Goal: Transaction & Acquisition: Book appointment/travel/reservation

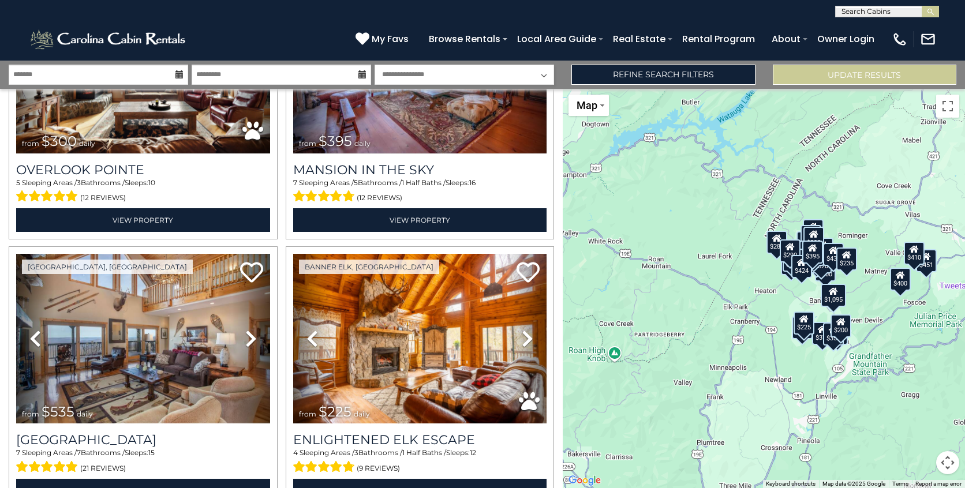
scroll to position [227, 0]
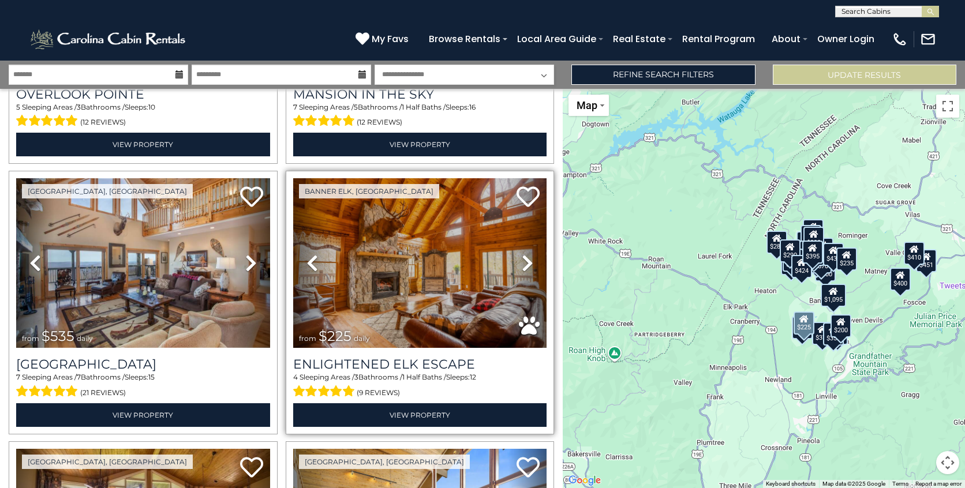
click at [428, 263] on img at bounding box center [420, 263] width 254 height 170
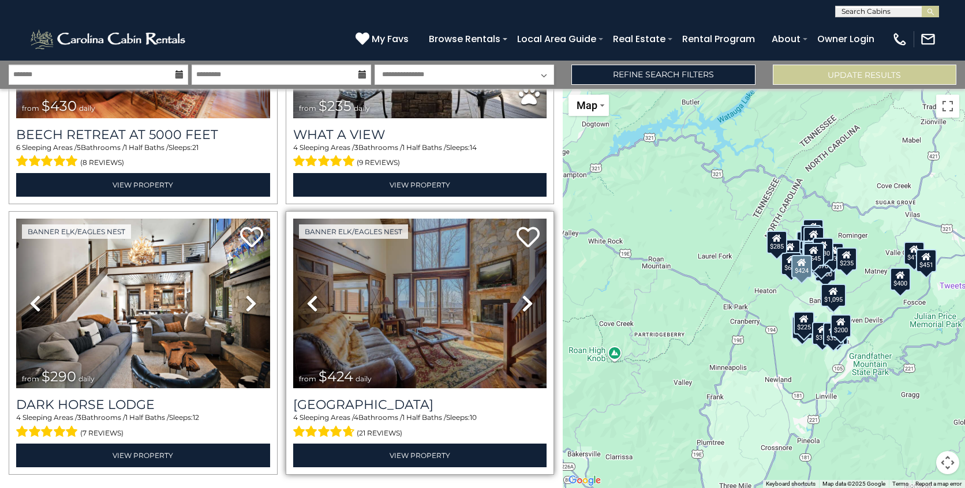
scroll to position [3719, 0]
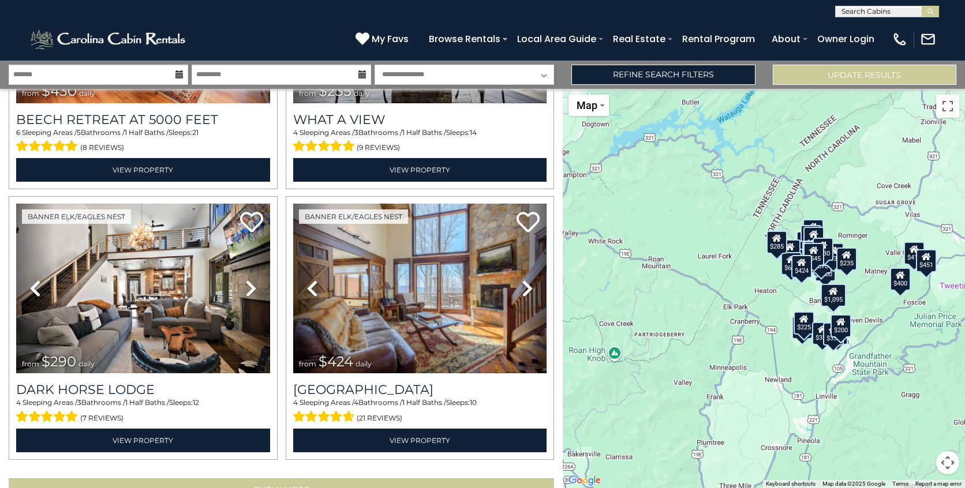
click at [294, 478] on button "Show More" at bounding box center [281, 489] width 545 height 23
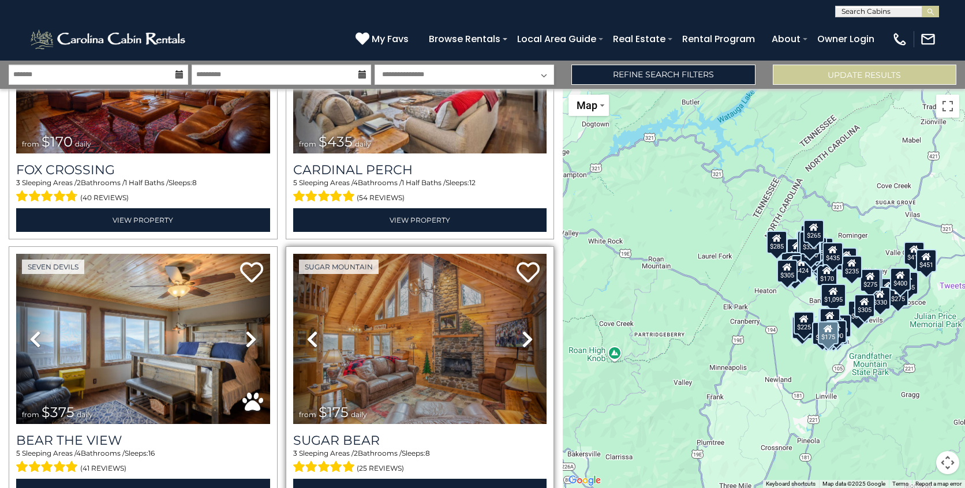
scroll to position [7736, 0]
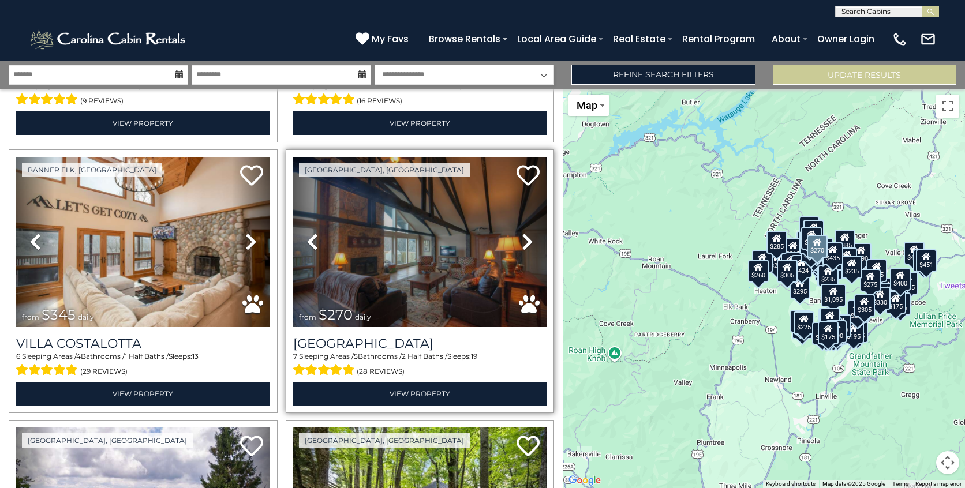
scroll to position [8527, 0]
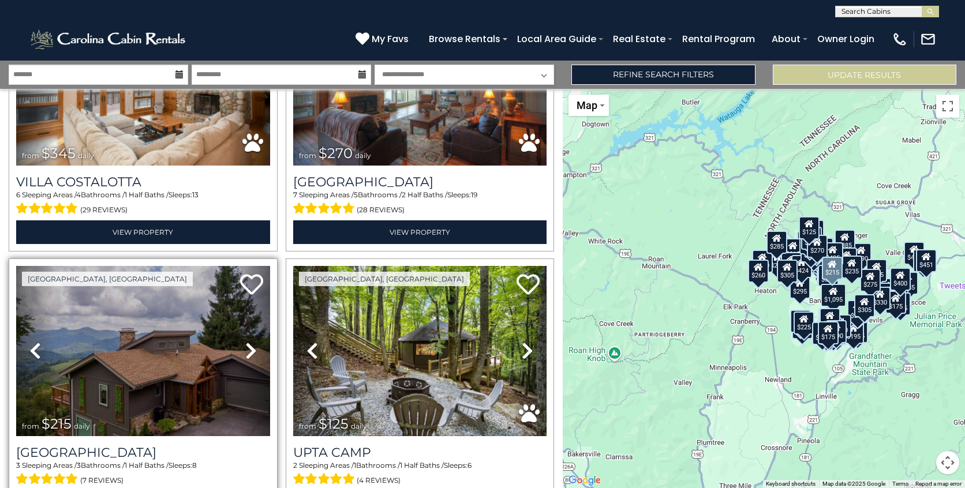
click at [145, 301] on img at bounding box center [143, 351] width 254 height 170
click at [84, 266] on img at bounding box center [143, 351] width 254 height 170
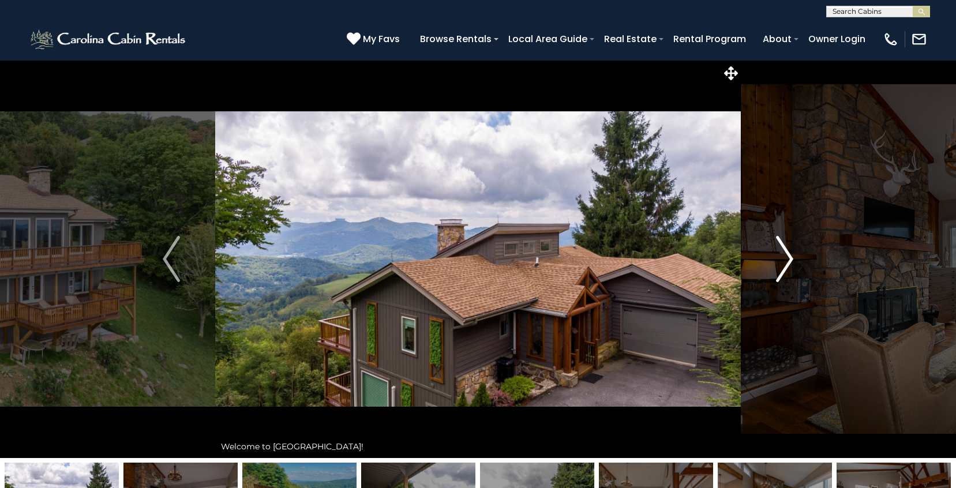
click at [787, 259] on img "Next" at bounding box center [784, 259] width 17 height 46
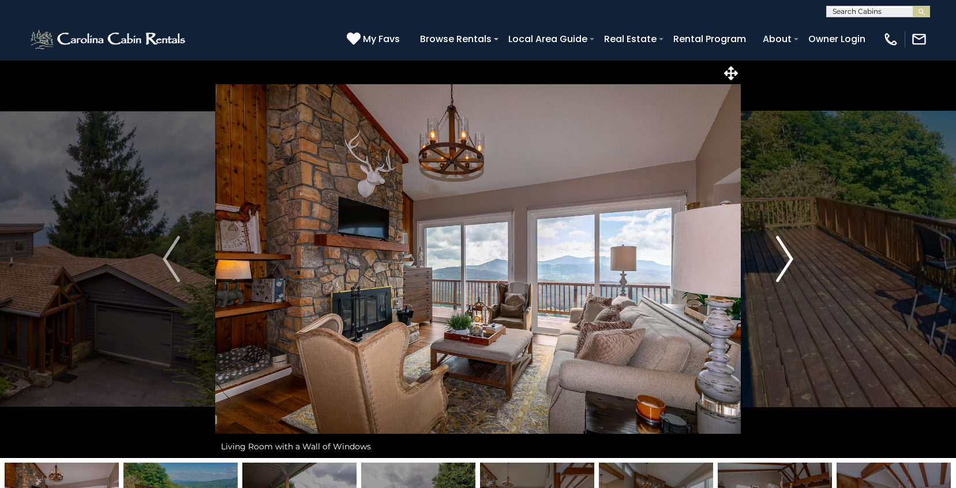
click at [787, 259] on img "Next" at bounding box center [784, 259] width 17 height 46
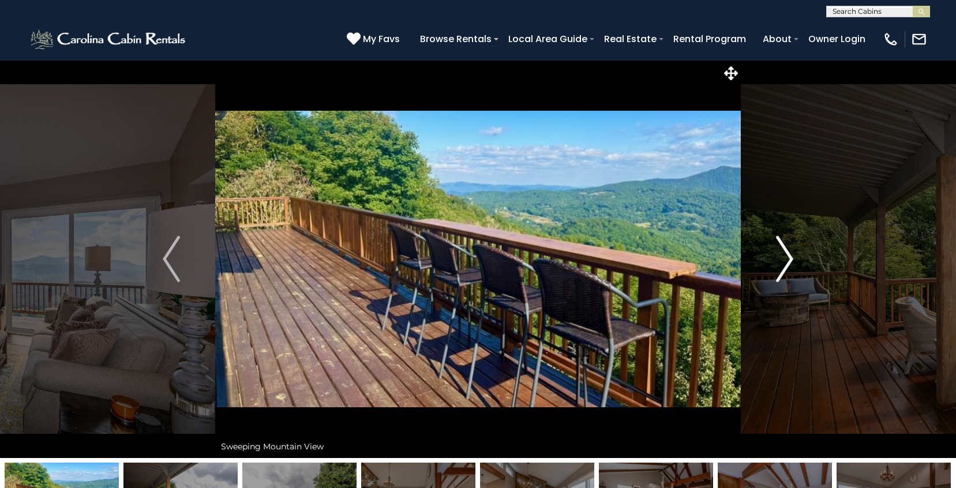
click at [789, 259] on img "Next" at bounding box center [784, 259] width 17 height 46
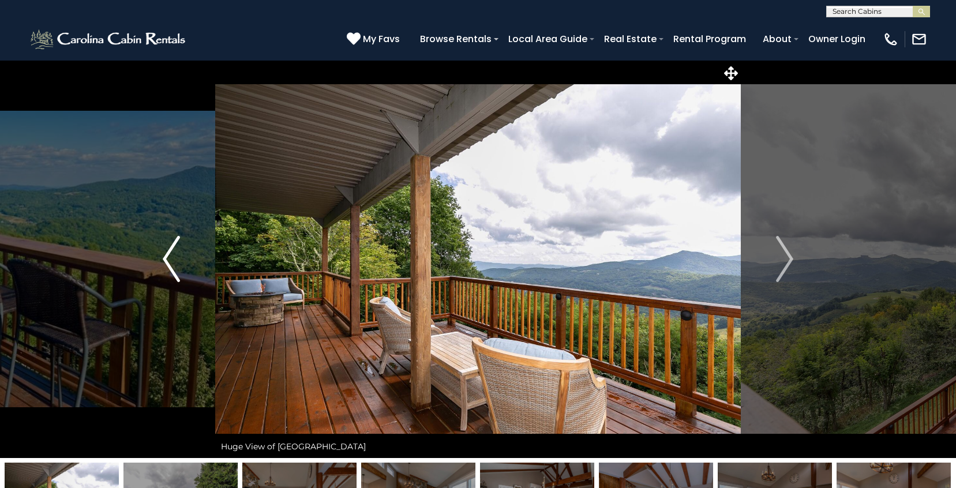
click at [159, 257] on button "Previous" at bounding box center [172, 259] width 88 height 398
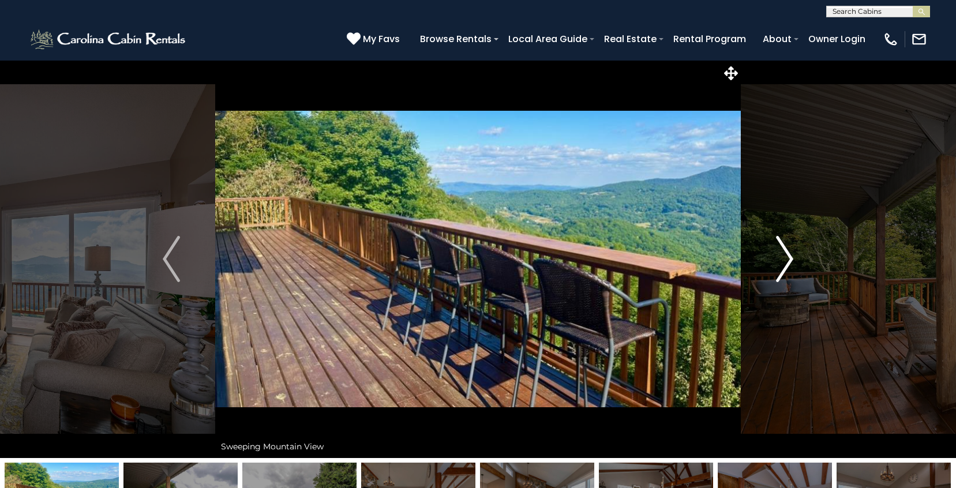
click at [772, 262] on button "Next" at bounding box center [785, 259] width 88 height 398
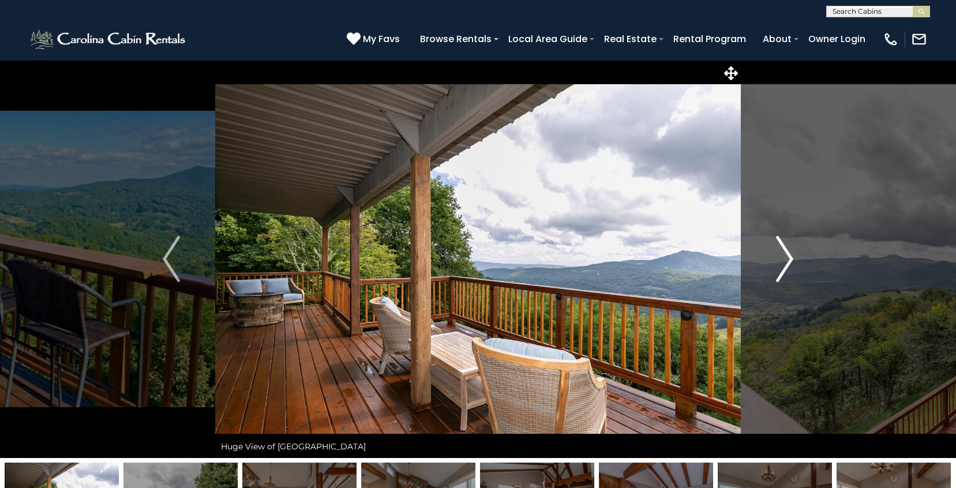
click at [772, 262] on button "Next" at bounding box center [785, 259] width 88 height 398
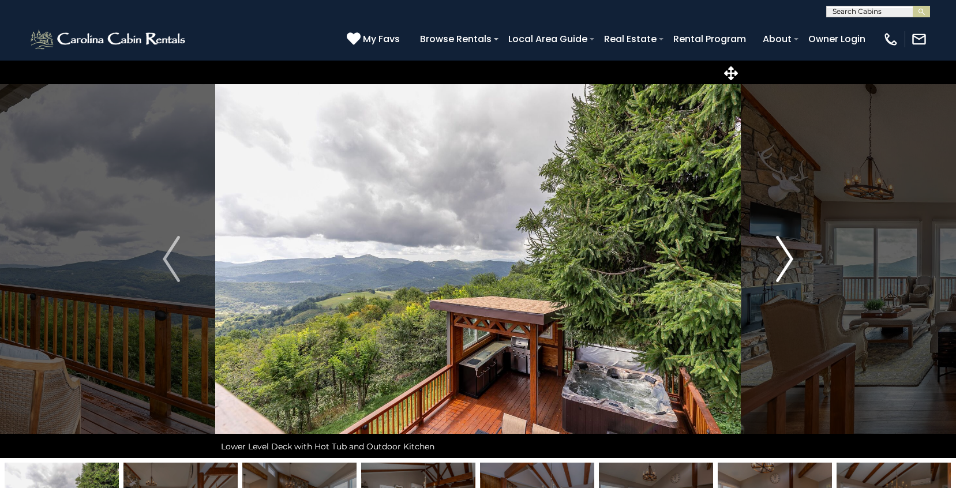
click at [771, 265] on button "Next" at bounding box center [785, 259] width 88 height 398
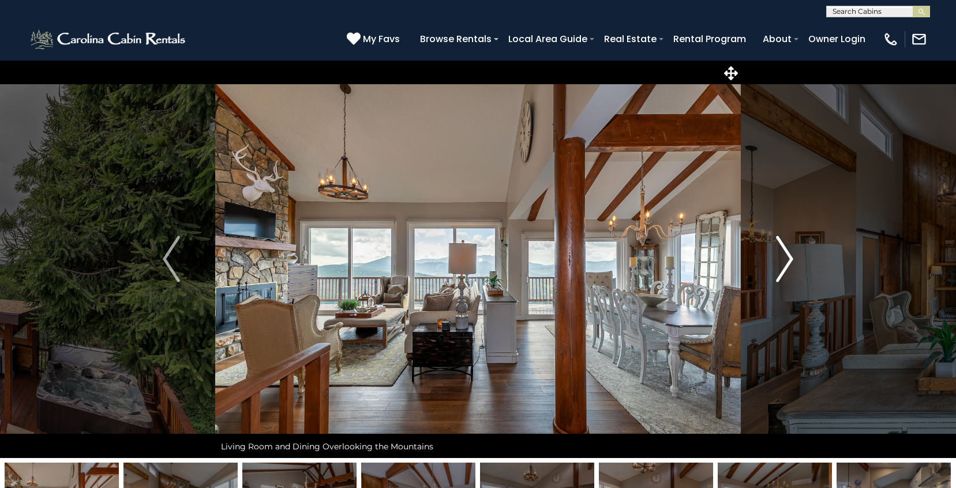
click at [788, 256] on img "Next" at bounding box center [784, 259] width 17 height 46
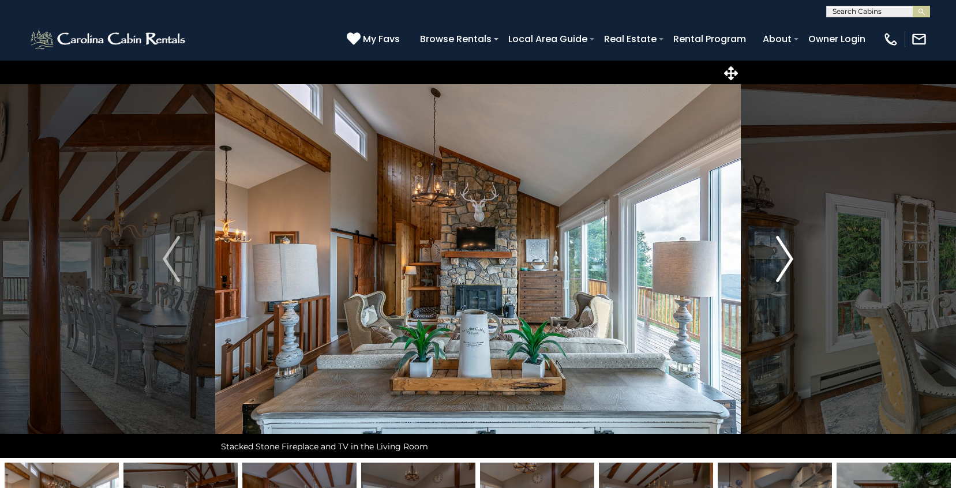
click at [788, 256] on img "Next" at bounding box center [784, 259] width 17 height 46
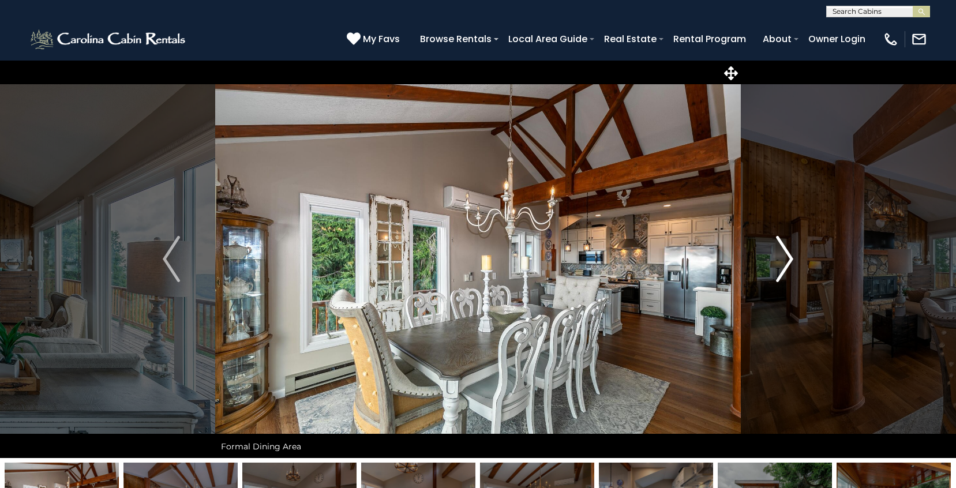
click at [789, 256] on img "Next" at bounding box center [784, 259] width 17 height 46
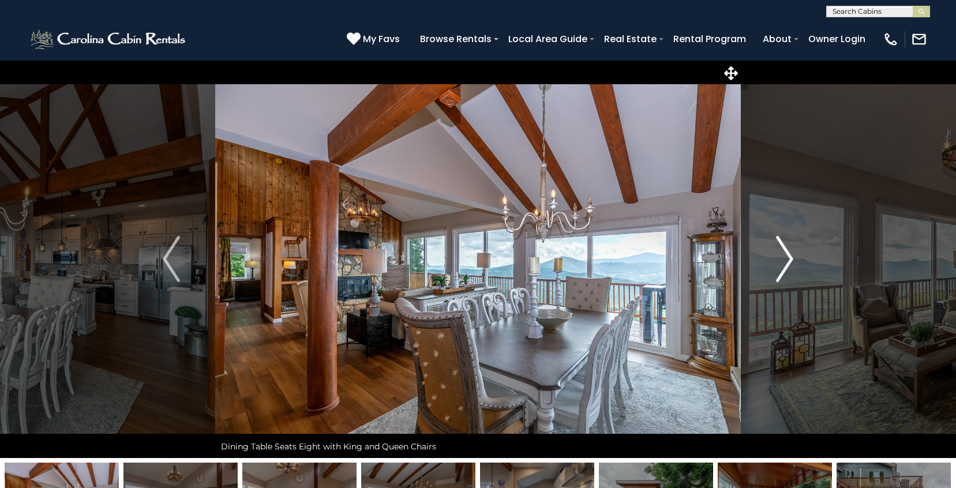
click at [789, 256] on img "Next" at bounding box center [784, 259] width 17 height 46
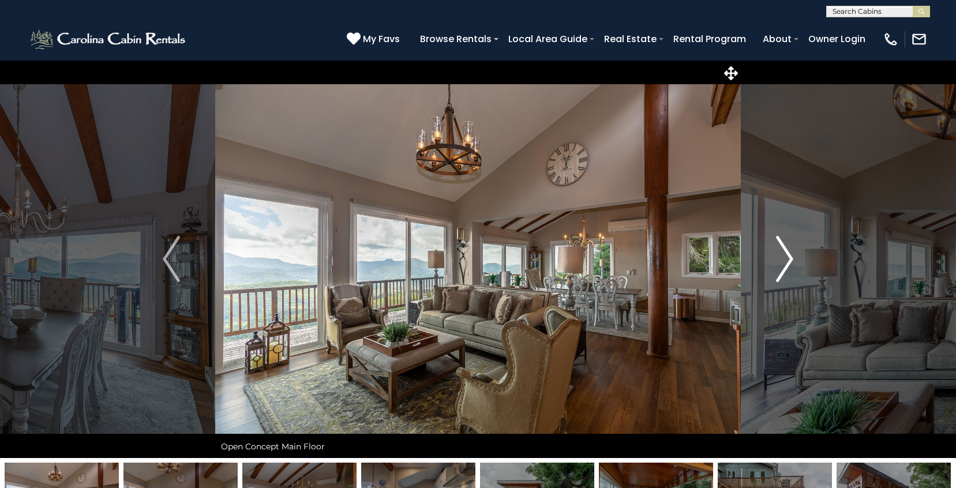
click at [789, 256] on img "Next" at bounding box center [784, 259] width 17 height 46
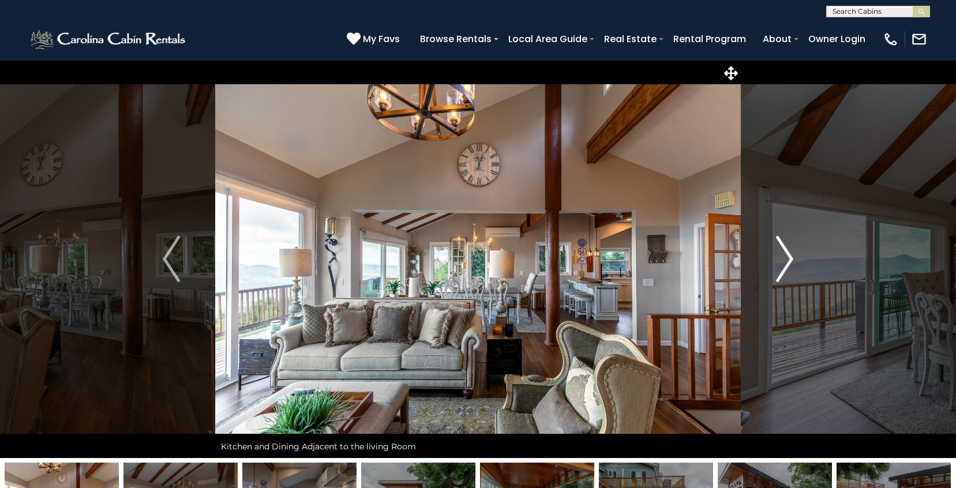
click at [789, 256] on img "Next" at bounding box center [784, 259] width 17 height 46
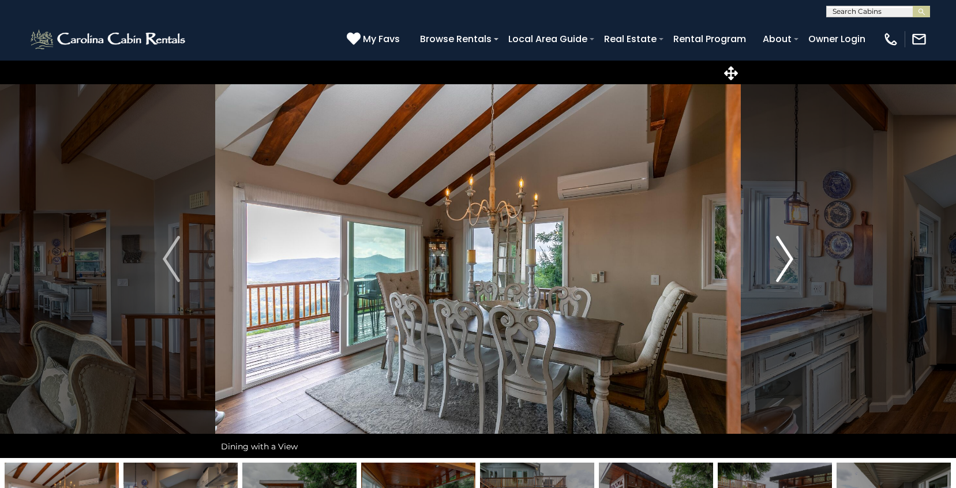
click at [789, 256] on img "Next" at bounding box center [784, 259] width 17 height 46
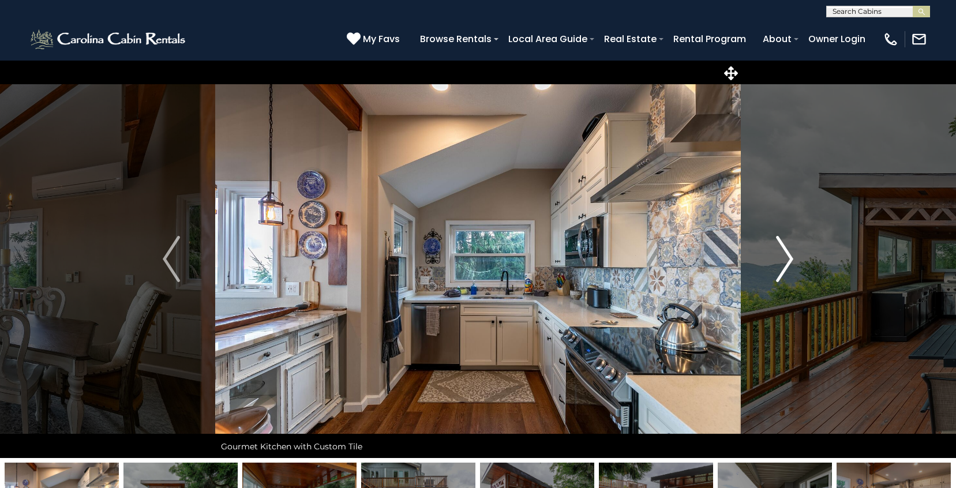
click at [789, 256] on img "Next" at bounding box center [784, 259] width 17 height 46
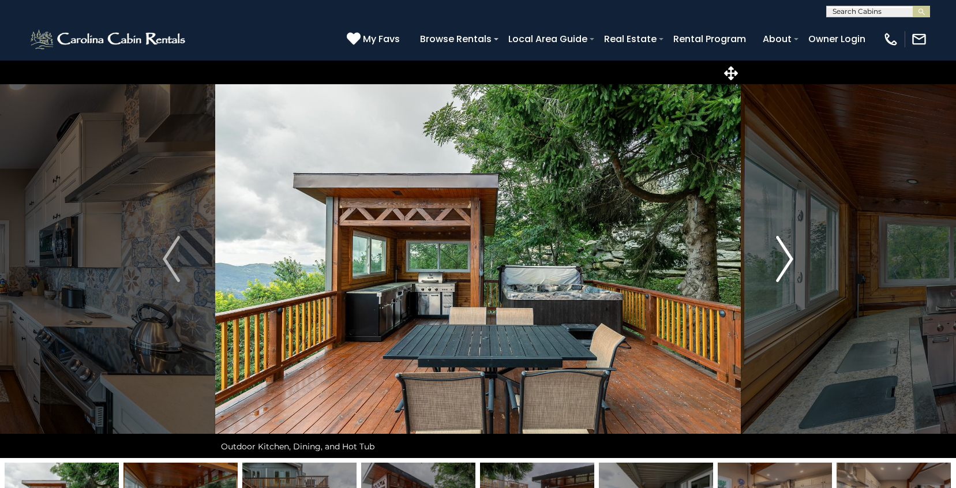
click at [789, 256] on img "Next" at bounding box center [784, 259] width 17 height 46
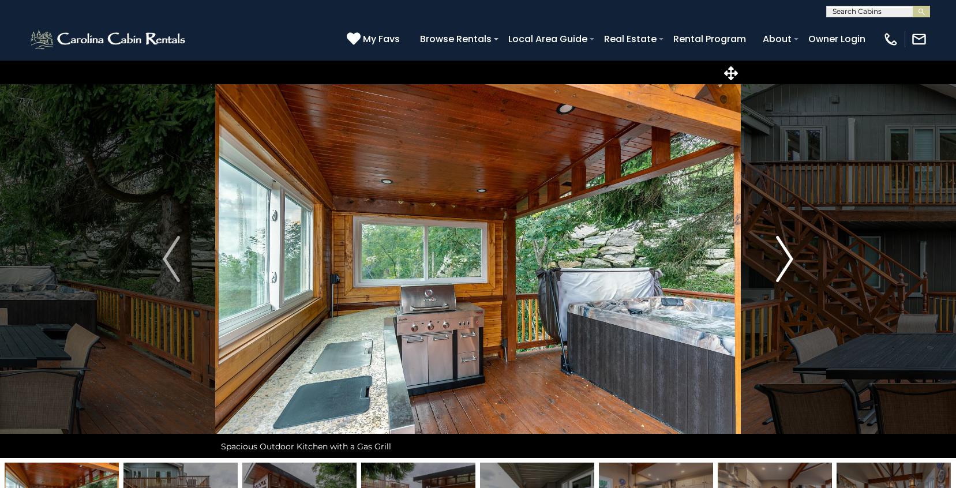
click at [789, 256] on img "Next" at bounding box center [784, 259] width 17 height 46
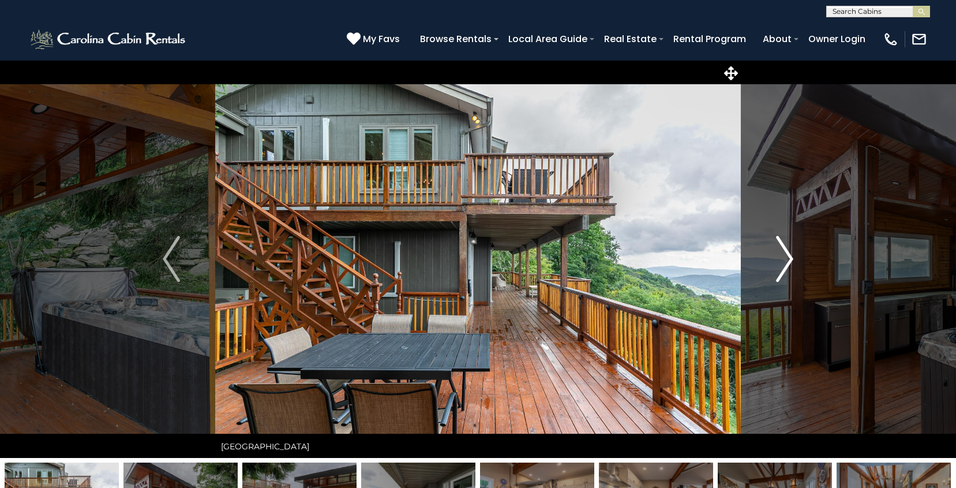
click at [789, 256] on img "Next" at bounding box center [784, 259] width 17 height 46
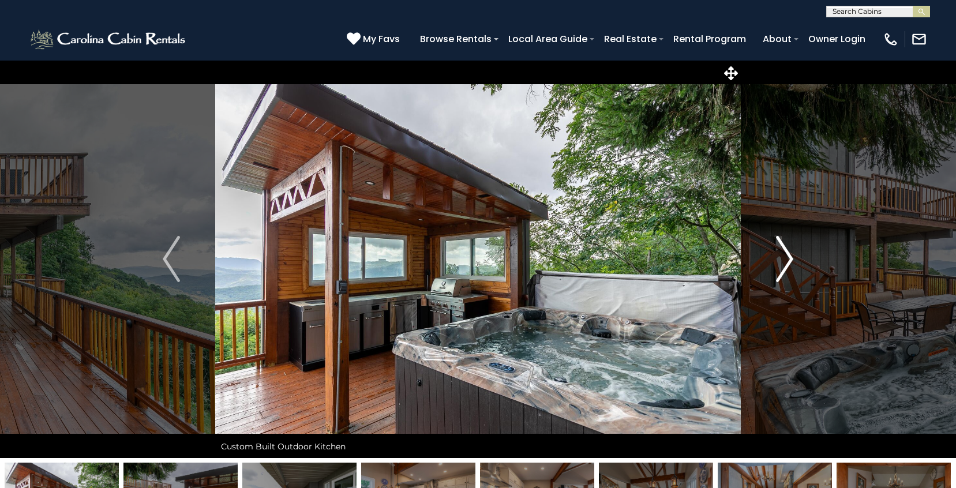
click at [785, 261] on img "Next" at bounding box center [784, 259] width 17 height 46
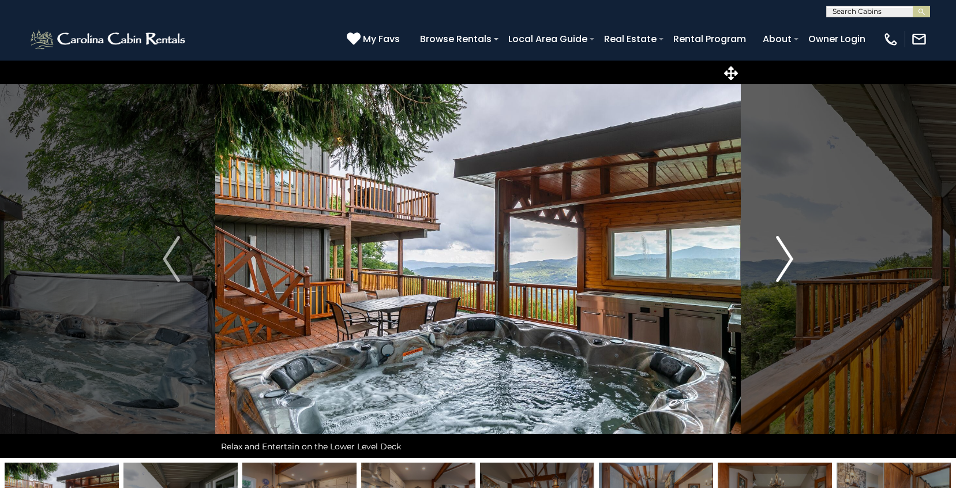
click at [785, 261] on img "Next" at bounding box center [784, 259] width 17 height 46
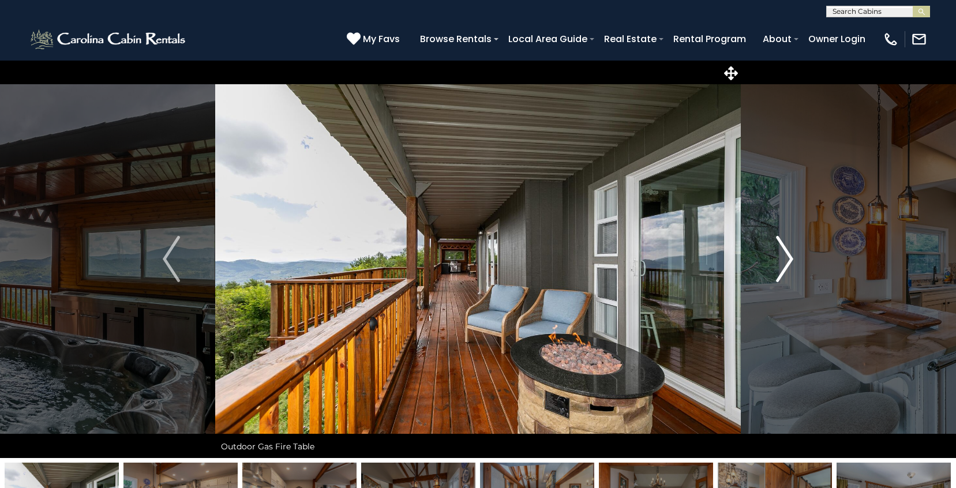
click at [785, 261] on img "Next" at bounding box center [784, 259] width 17 height 46
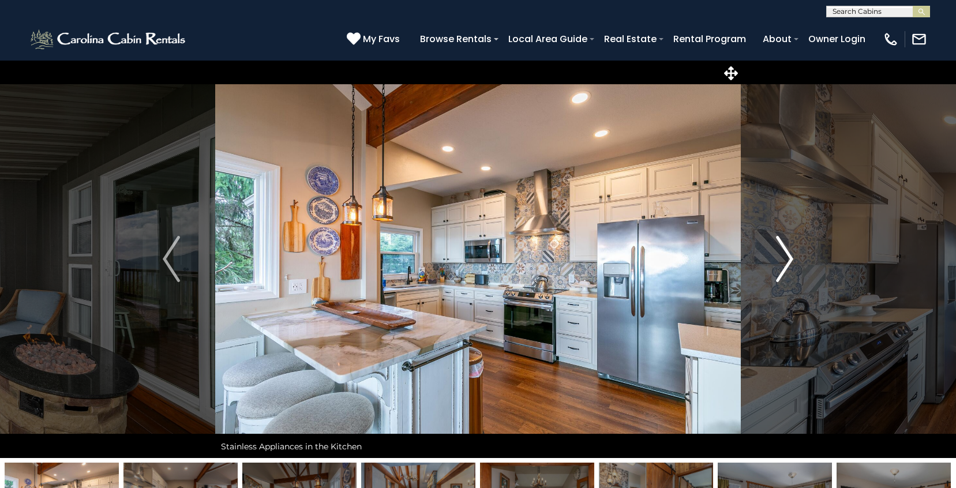
click at [785, 261] on img "Next" at bounding box center [784, 259] width 17 height 46
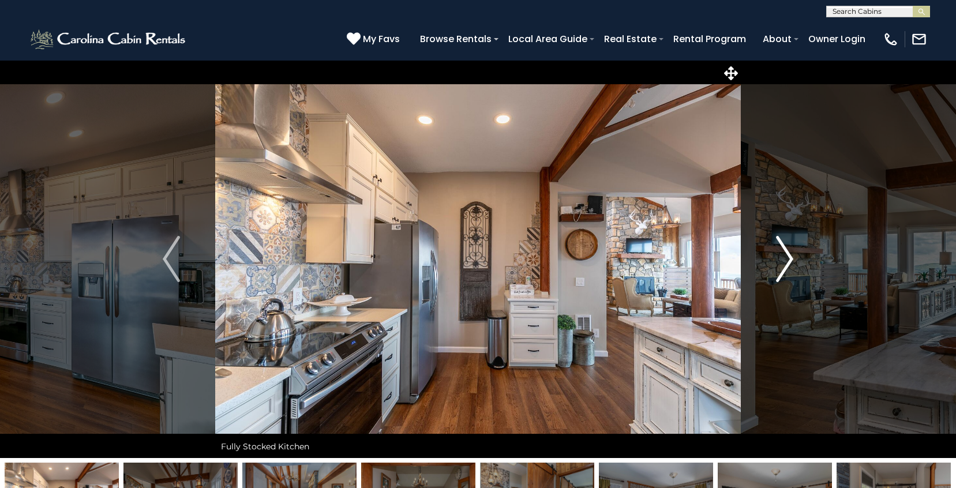
click at [784, 261] on img "Next" at bounding box center [784, 259] width 17 height 46
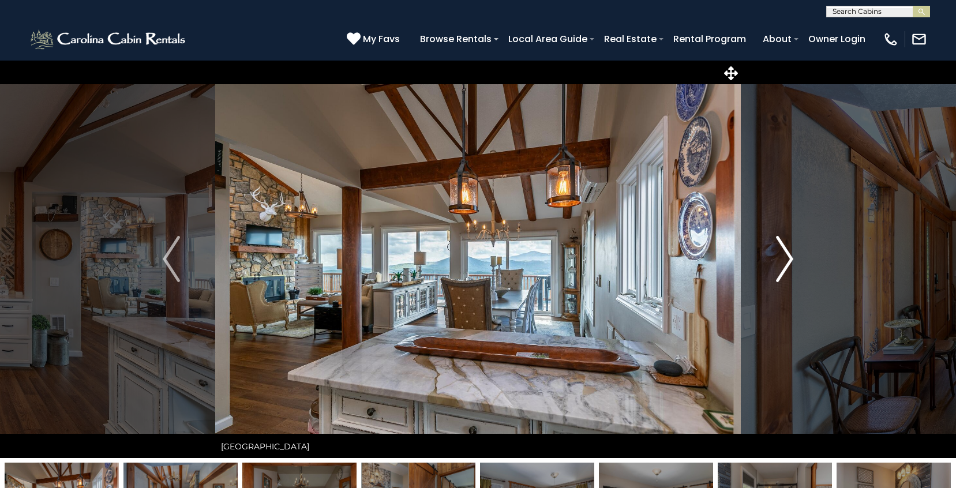
click at [784, 261] on img "Next" at bounding box center [784, 259] width 17 height 46
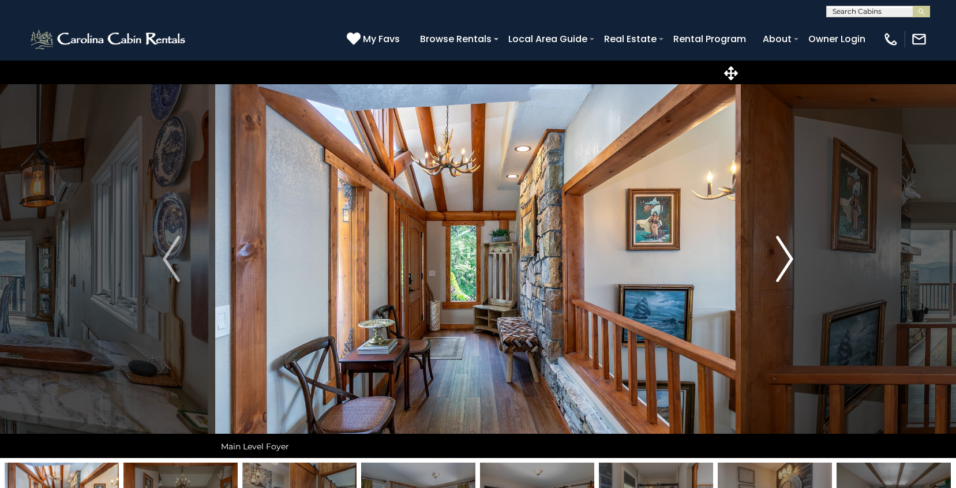
click at [784, 261] on img "Next" at bounding box center [784, 259] width 17 height 46
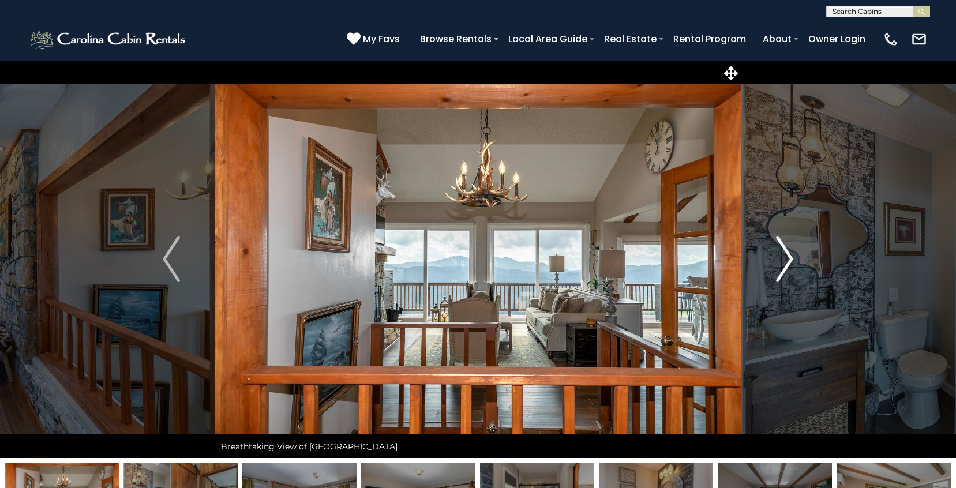
click at [784, 261] on img "Next" at bounding box center [784, 259] width 17 height 46
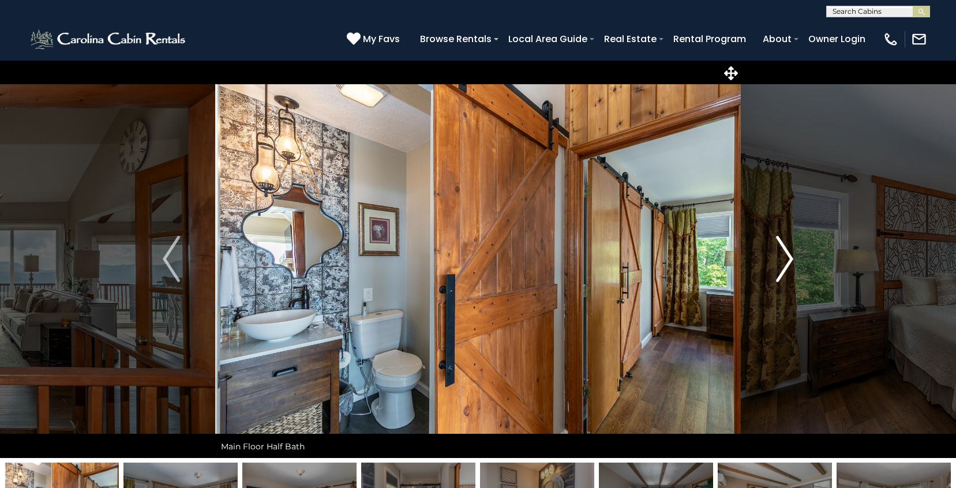
click at [784, 261] on img "Next" at bounding box center [784, 259] width 17 height 46
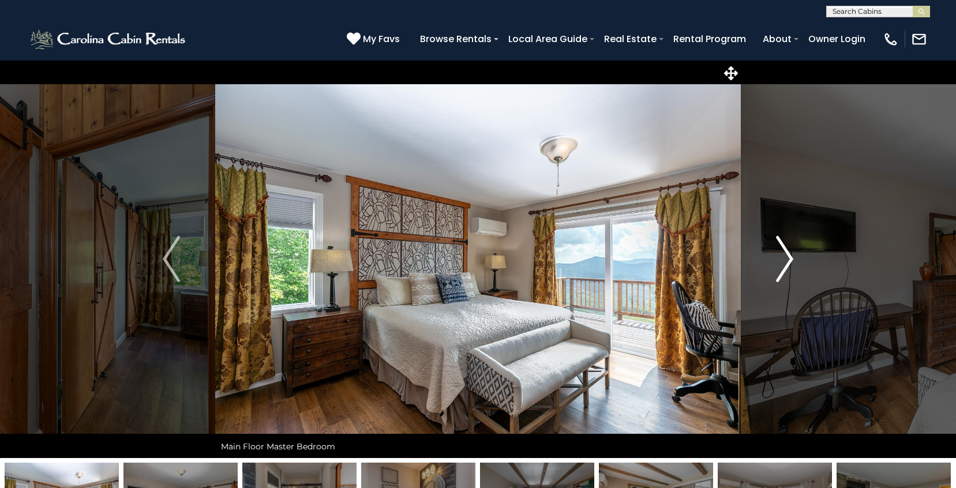
click at [784, 261] on img "Next" at bounding box center [784, 259] width 17 height 46
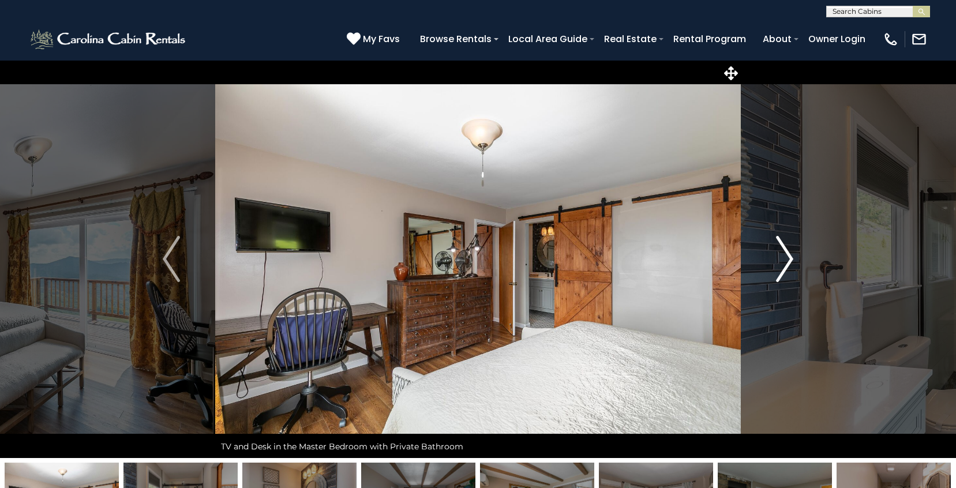
click at [784, 261] on img "Next" at bounding box center [784, 259] width 17 height 46
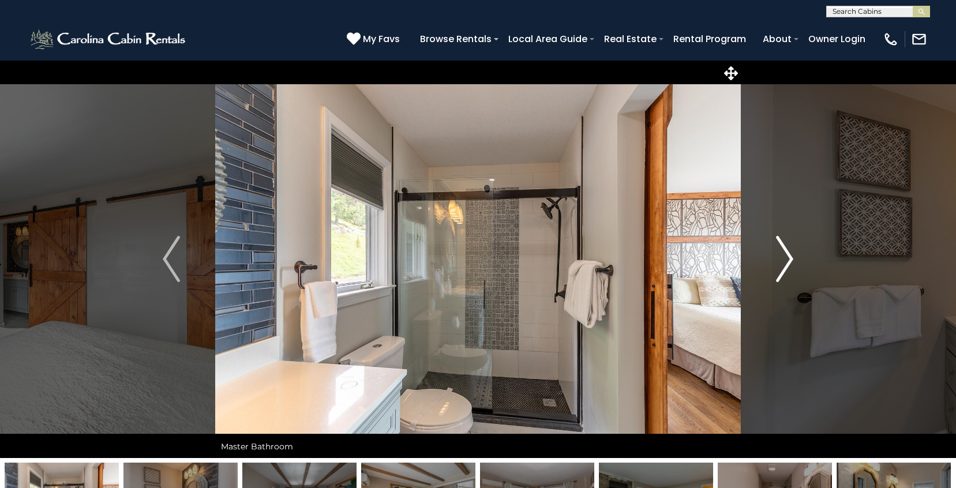
click at [784, 261] on img "Next" at bounding box center [784, 259] width 17 height 46
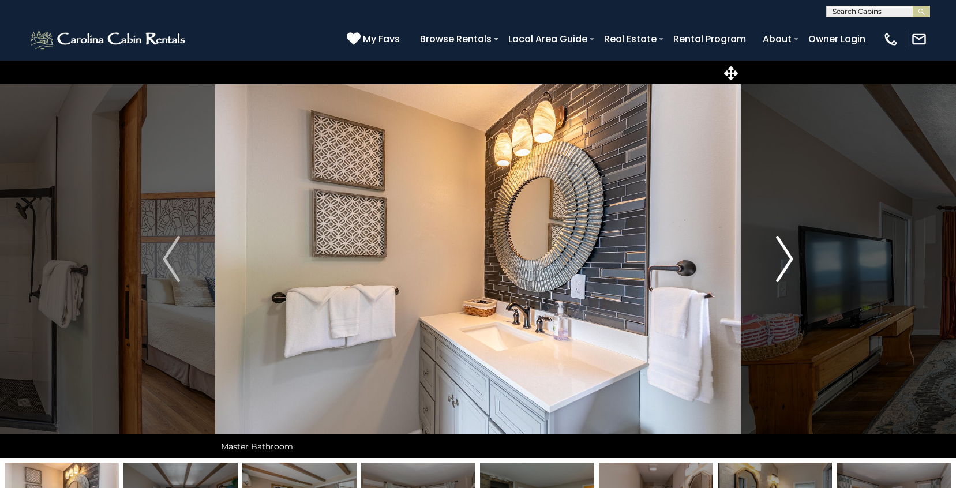
click at [784, 261] on img "Next" at bounding box center [784, 259] width 17 height 46
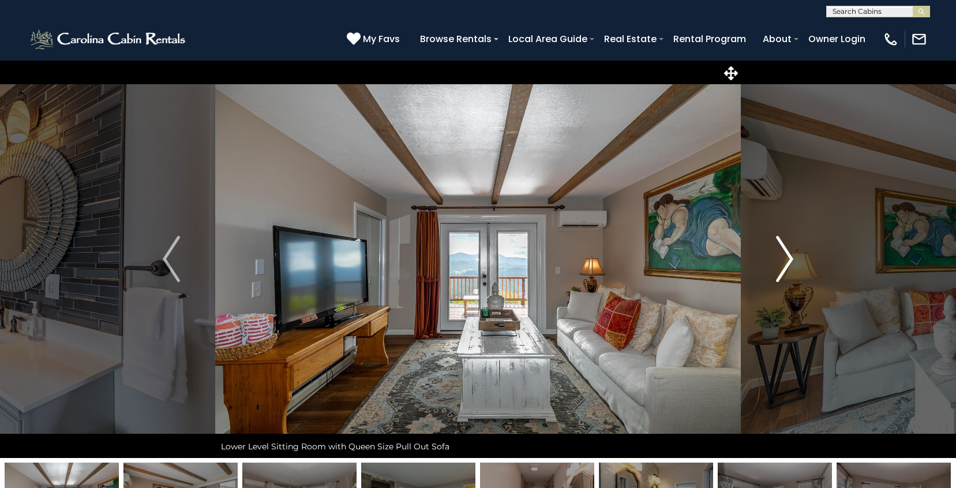
click at [782, 261] on img "Next" at bounding box center [784, 259] width 17 height 46
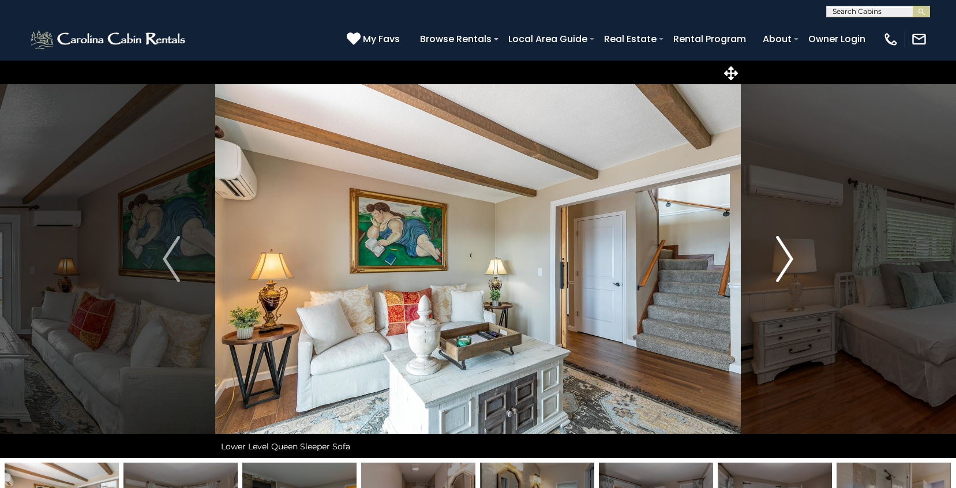
click at [782, 261] on img "Next" at bounding box center [784, 259] width 17 height 46
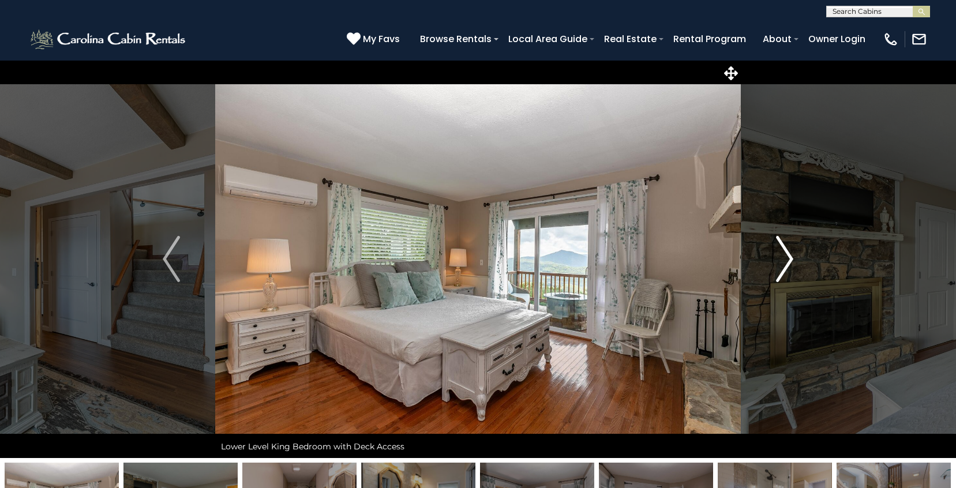
click at [782, 261] on img "Next" at bounding box center [784, 259] width 17 height 46
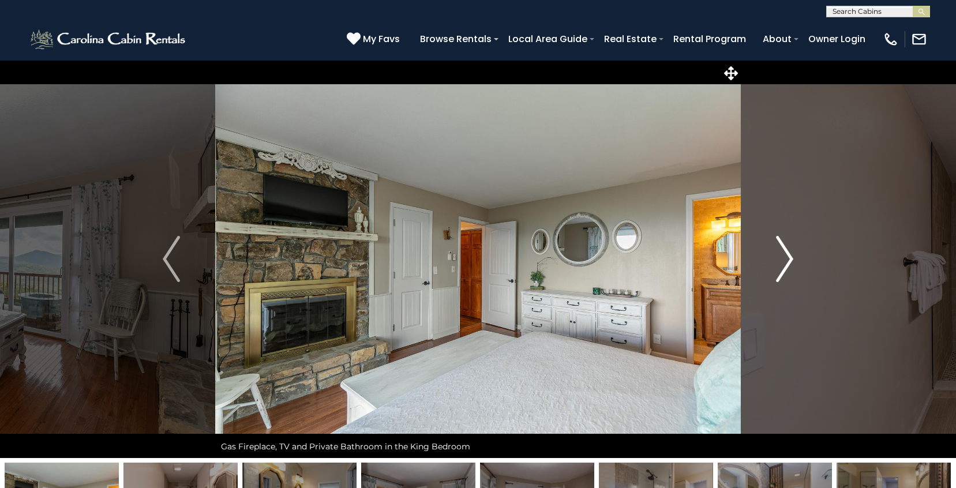
click at [782, 261] on img "Next" at bounding box center [784, 259] width 17 height 46
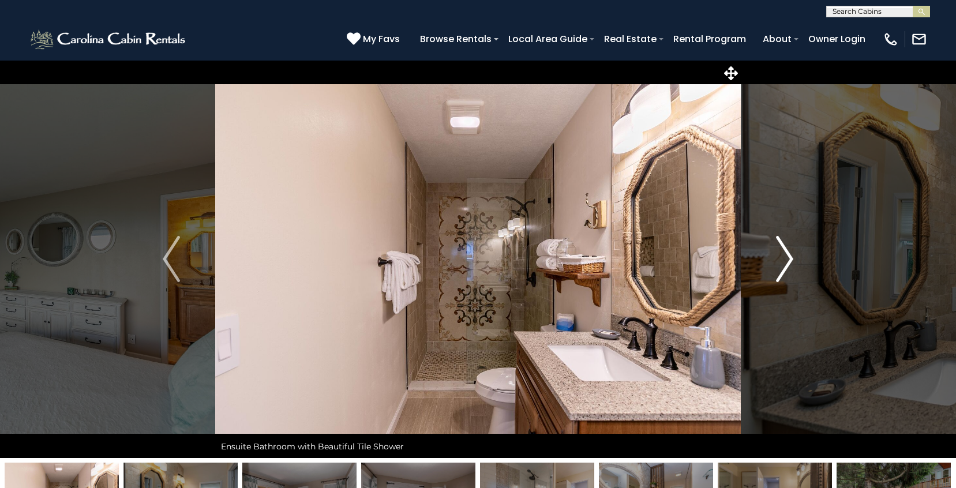
click at [782, 261] on img "Next" at bounding box center [784, 259] width 17 height 46
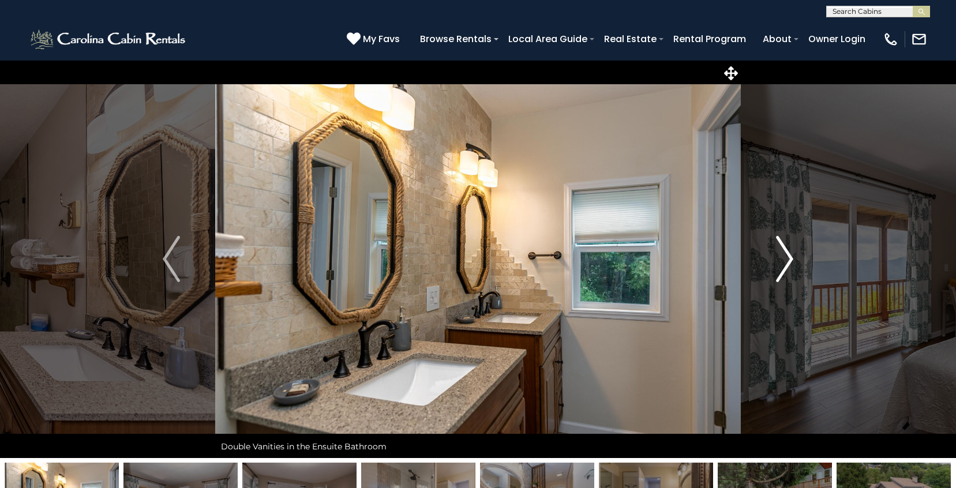
click at [782, 261] on img "Next" at bounding box center [784, 259] width 17 height 46
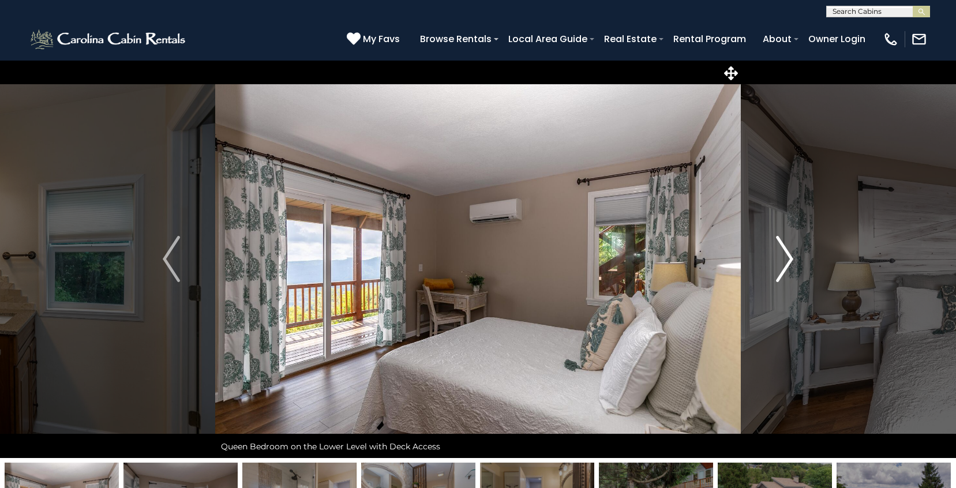
click at [782, 261] on img "Next" at bounding box center [784, 259] width 17 height 46
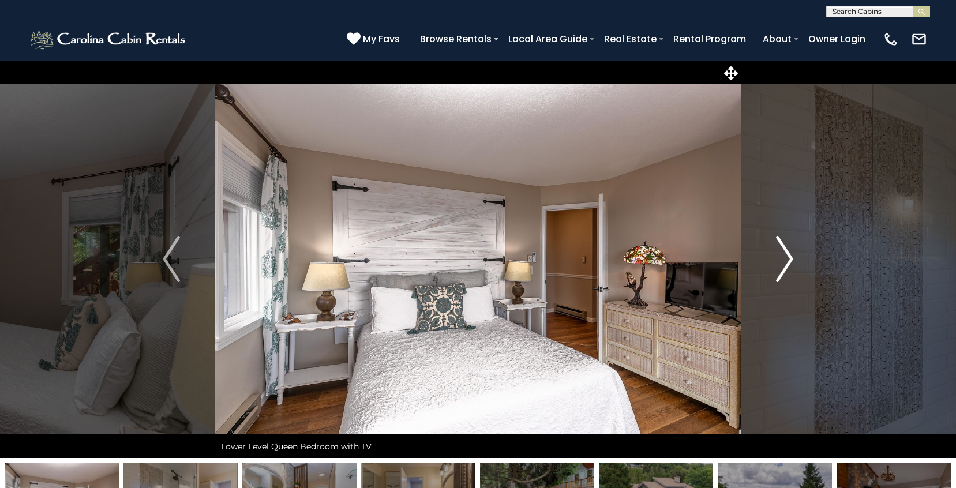
click at [782, 261] on img "Next" at bounding box center [784, 259] width 17 height 46
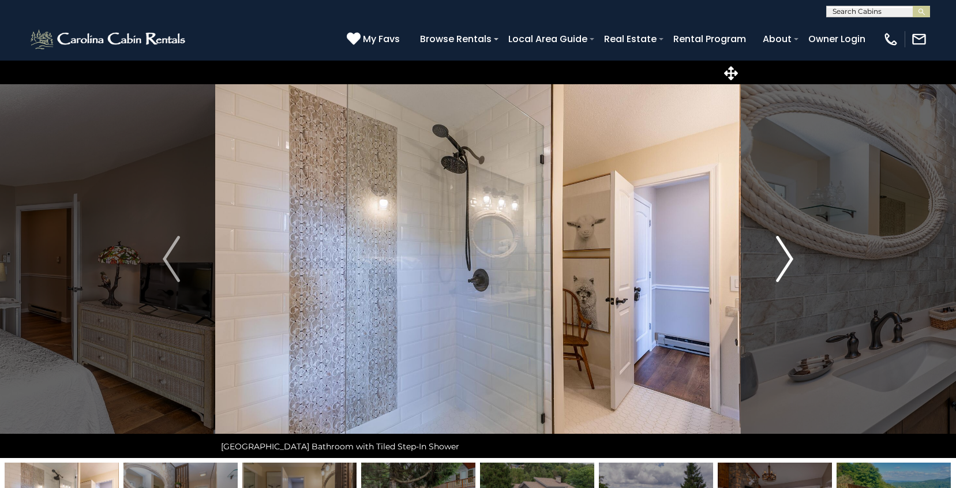
click at [782, 261] on img "Next" at bounding box center [784, 259] width 17 height 46
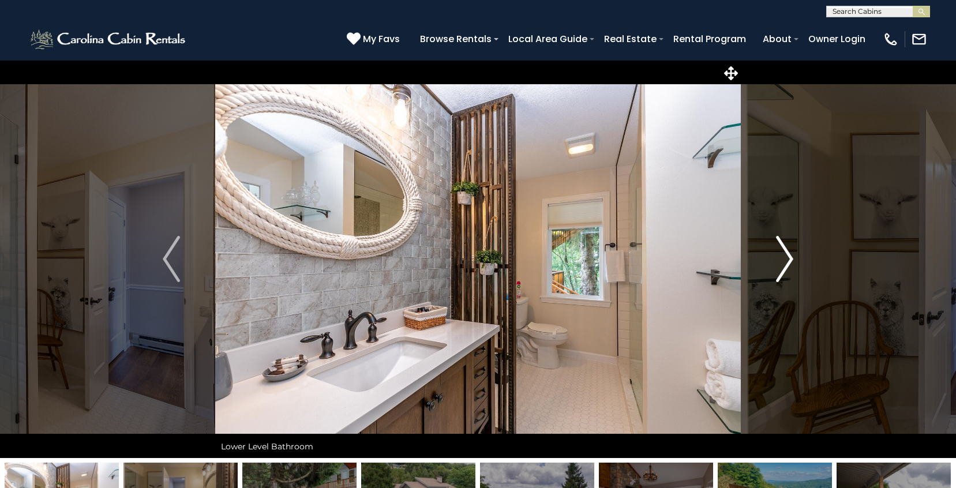
click at [782, 261] on img "Next" at bounding box center [784, 259] width 17 height 46
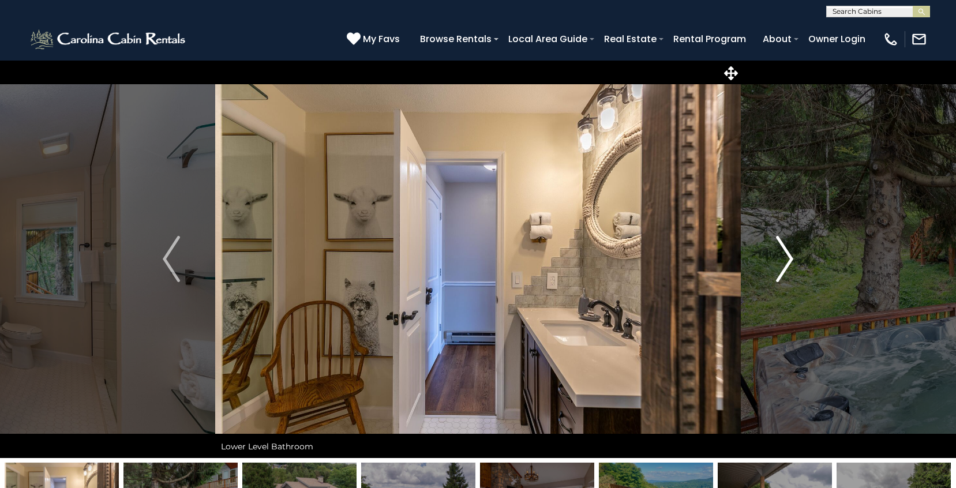
click at [781, 265] on img "Next" at bounding box center [784, 259] width 17 height 46
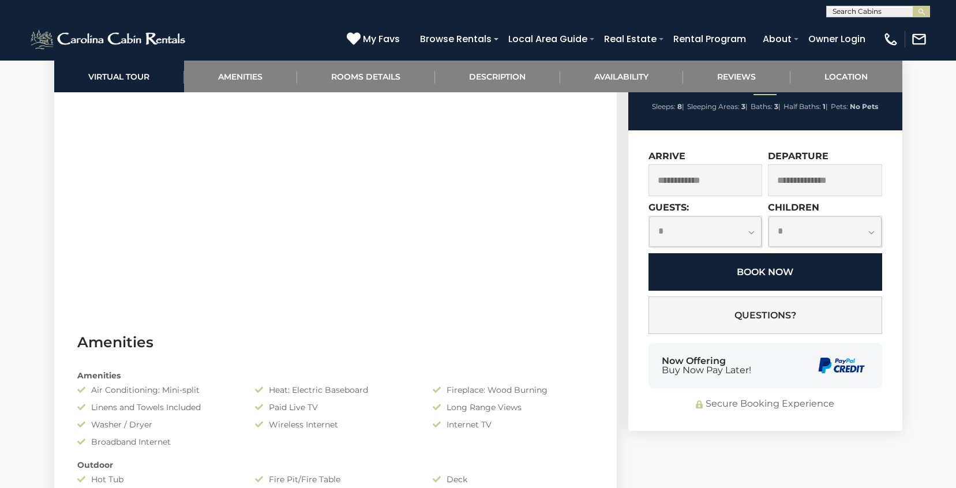
scroll to position [713, 0]
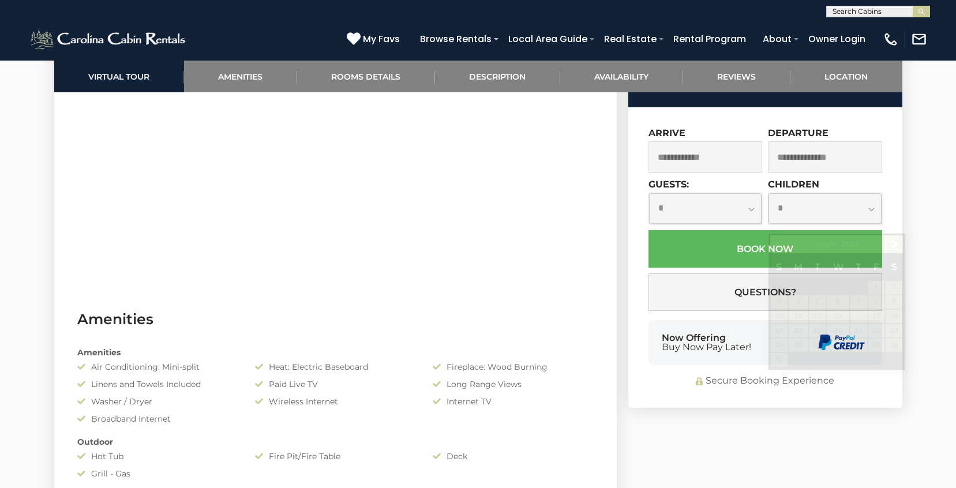
click at [797, 173] on input "text" at bounding box center [825, 157] width 114 height 32
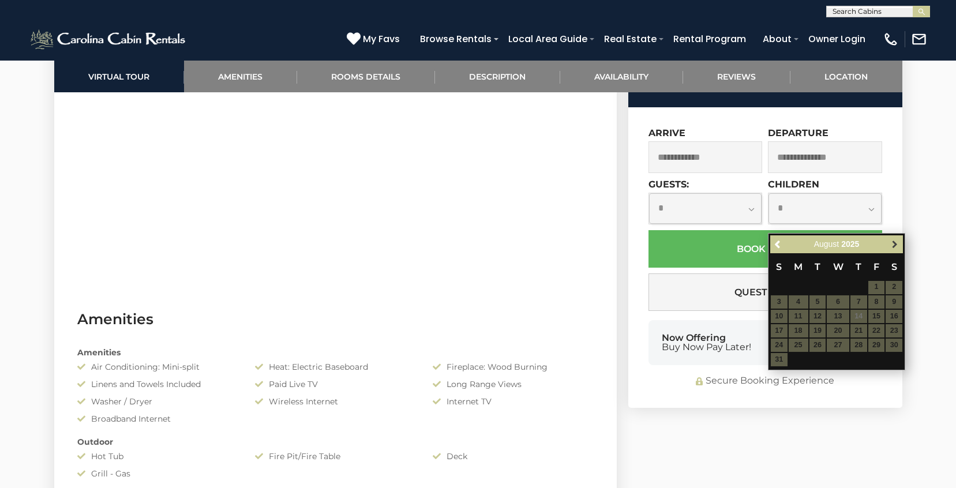
click at [895, 244] on span "Next" at bounding box center [895, 244] width 9 height 9
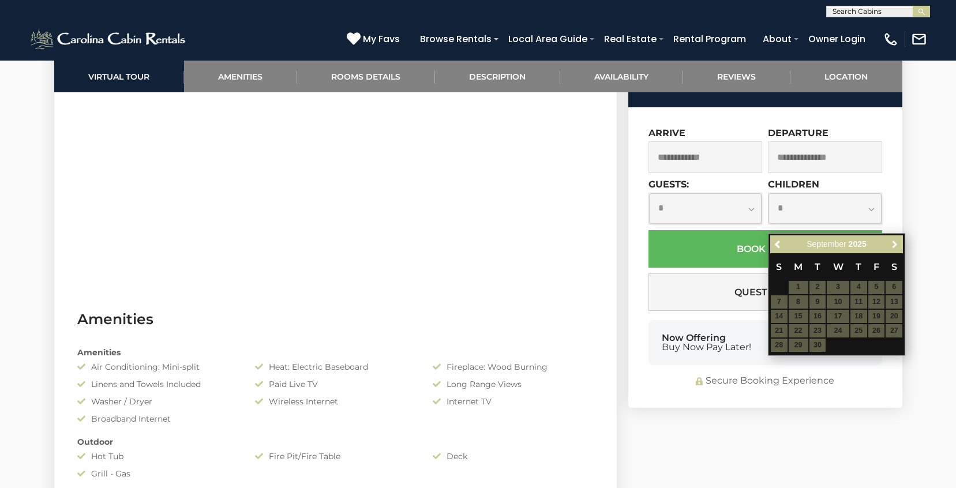
click at [895, 244] on span "Next" at bounding box center [895, 244] width 9 height 9
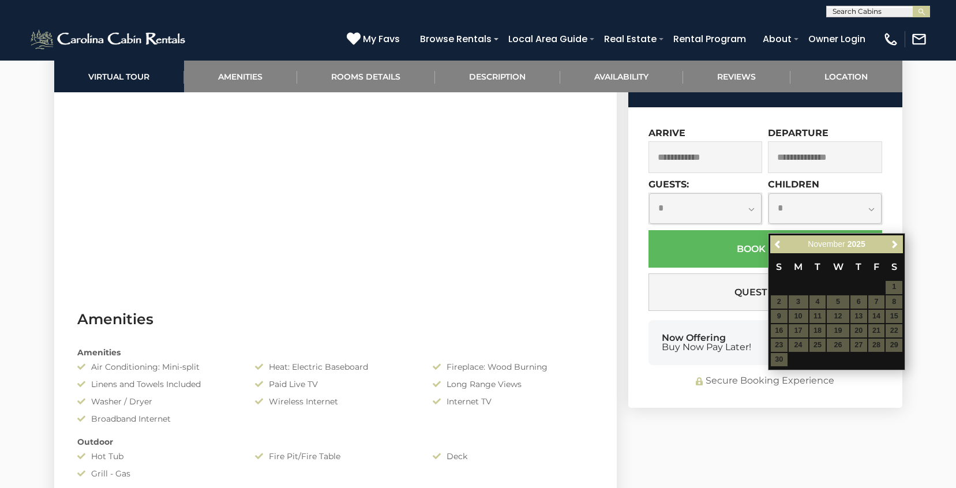
click at [895, 244] on span "Next" at bounding box center [895, 244] width 9 height 9
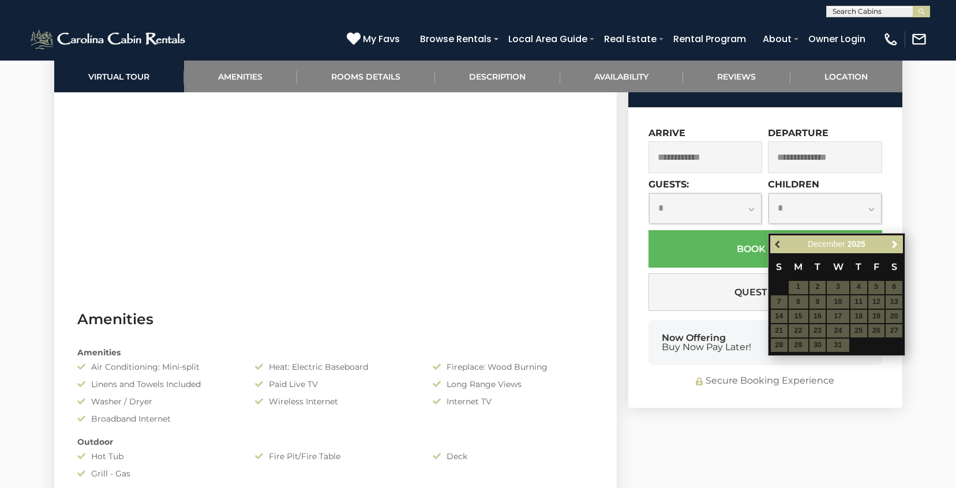
click at [776, 245] on span "Previous" at bounding box center [778, 244] width 9 height 9
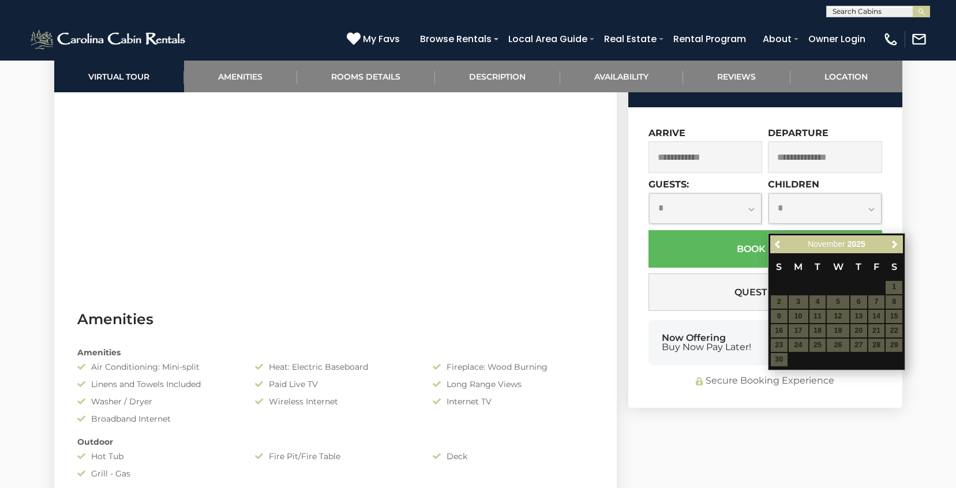
click at [776, 245] on span "Previous" at bounding box center [778, 244] width 9 height 9
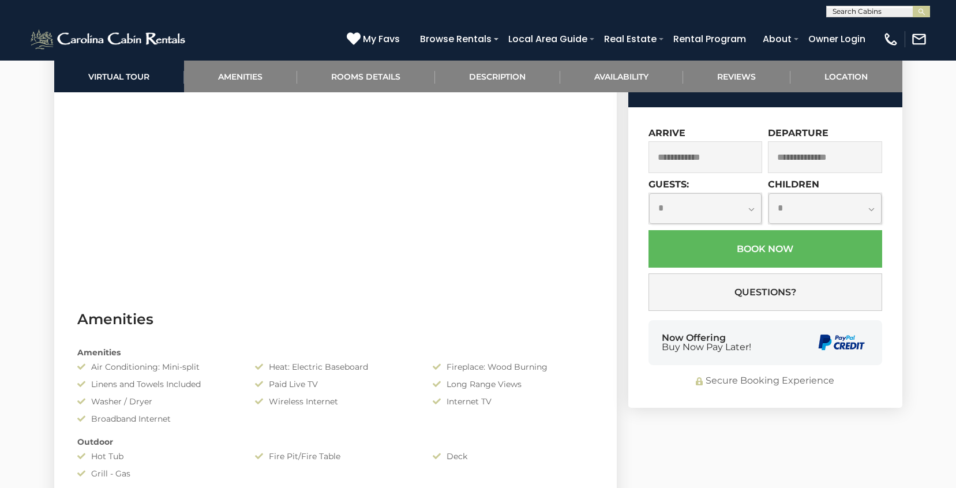
click at [668, 173] on input "text" at bounding box center [706, 157] width 114 height 32
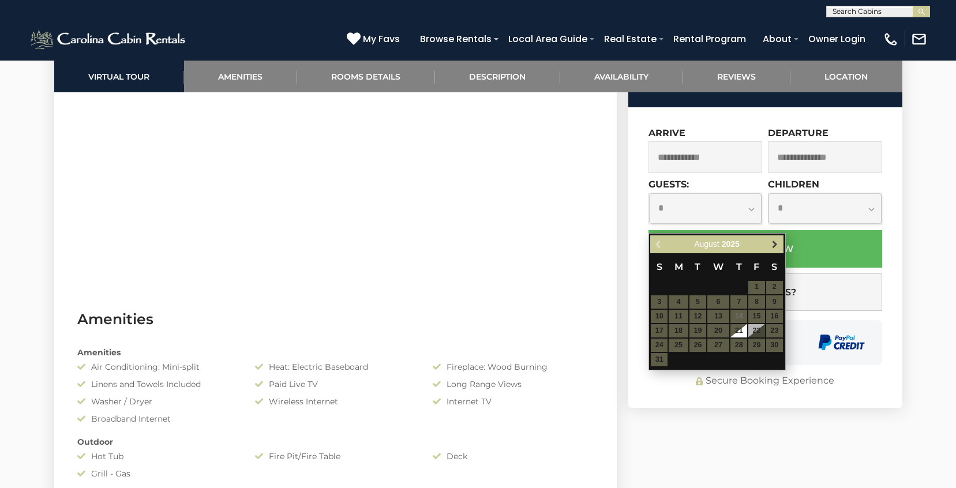
click at [775, 242] on span "Next" at bounding box center [774, 244] width 9 height 9
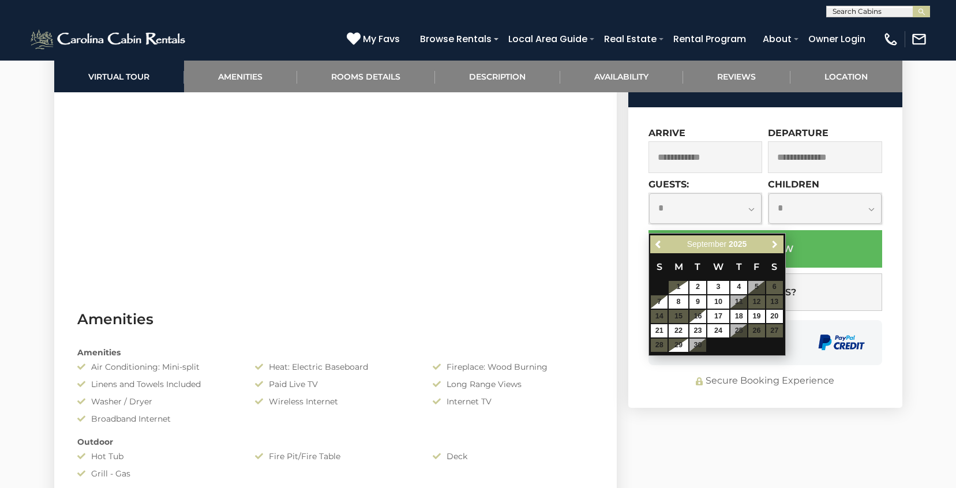
click at [775, 242] on span "Next" at bounding box center [774, 244] width 9 height 9
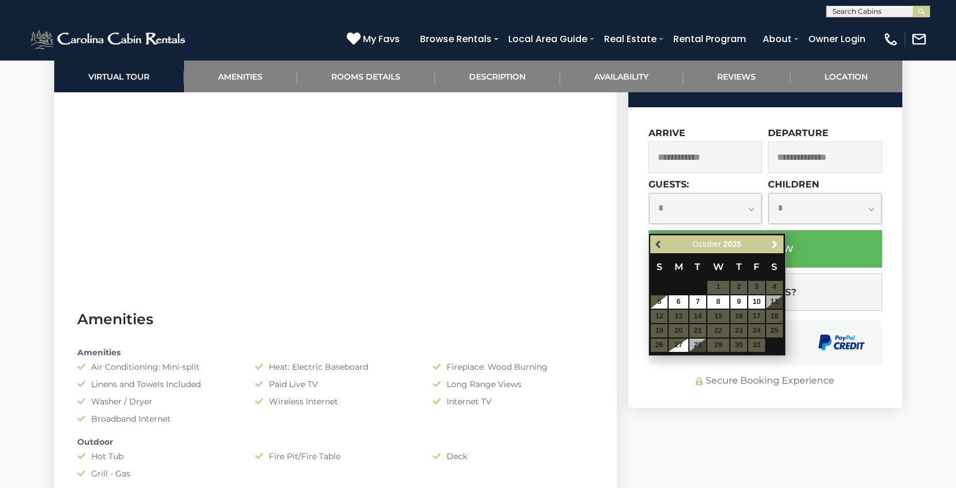
click at [660, 245] on span "Previous" at bounding box center [658, 244] width 9 height 9
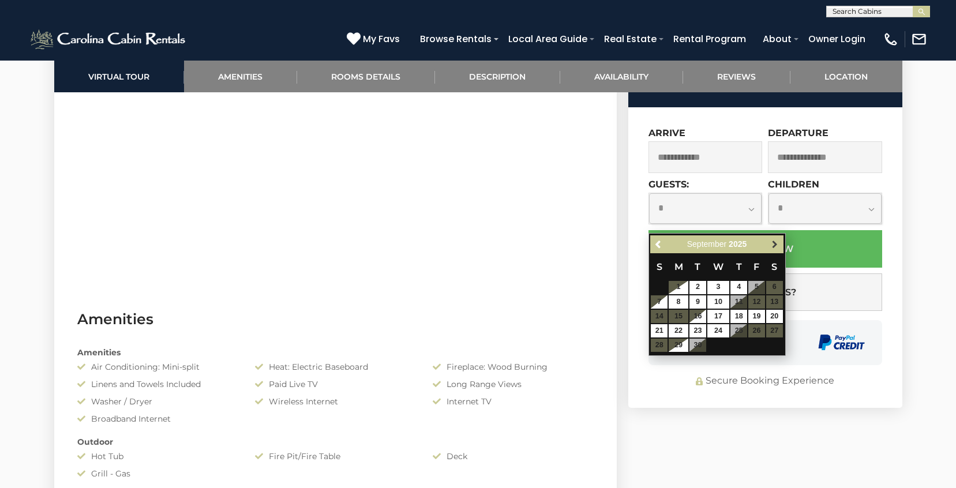
click at [775, 244] on span "Next" at bounding box center [774, 244] width 9 height 9
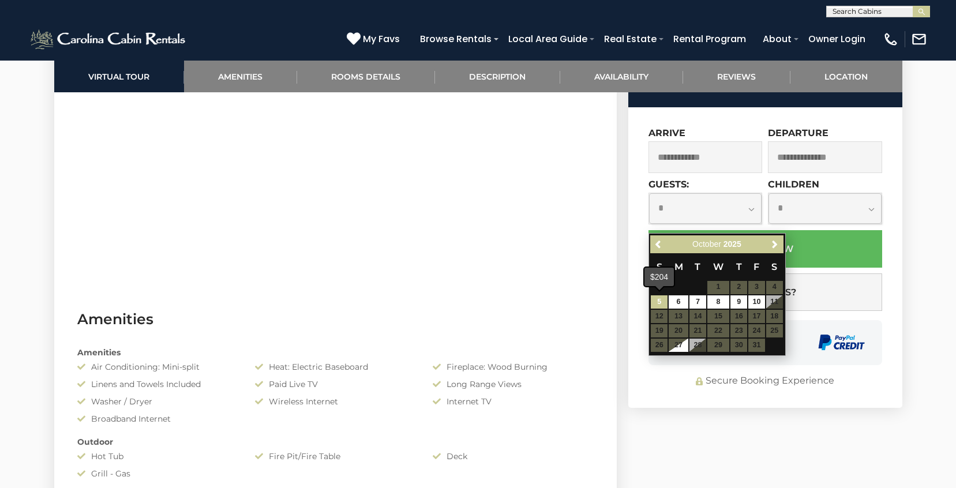
click at [663, 304] on link "5" at bounding box center [659, 301] width 17 height 13
type input "**********"
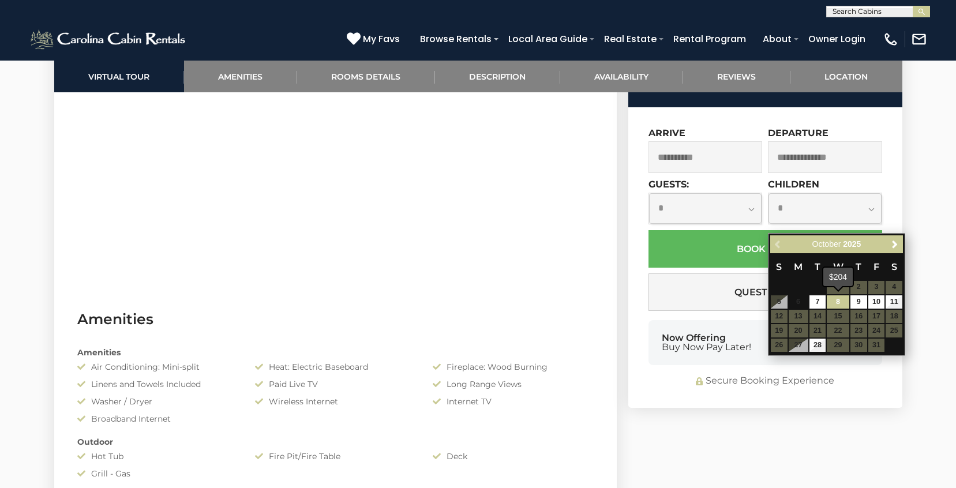
click at [839, 302] on link "8" at bounding box center [838, 301] width 22 height 13
type input "**********"
